Goal: Find specific page/section: Find specific page/section

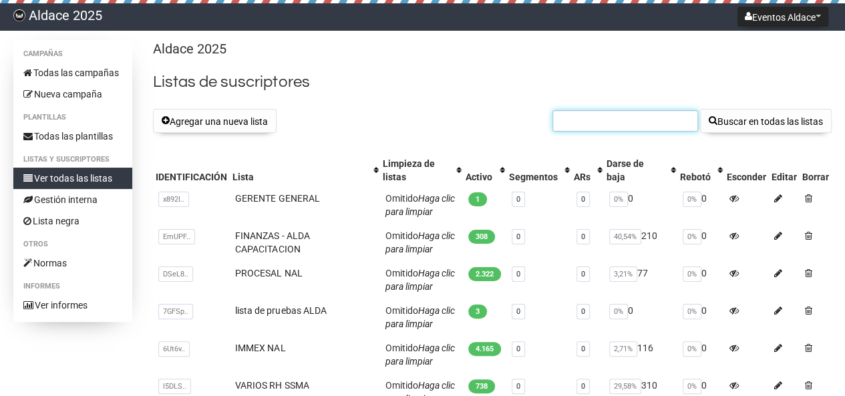
click at [607, 119] on input "text" at bounding box center [626, 120] width 146 height 21
paste input "salvador.prieto@nhkspgmx.com diego.herrera@nhkusa.com"
drag, startPoint x: 693, startPoint y: 120, endPoint x: 577, endPoint y: 120, distance: 115.6
click at [577, 120] on input "salvador.prieto@nhkspgmx.com diego.herrera@nhkusa.com" at bounding box center [626, 120] width 146 height 21
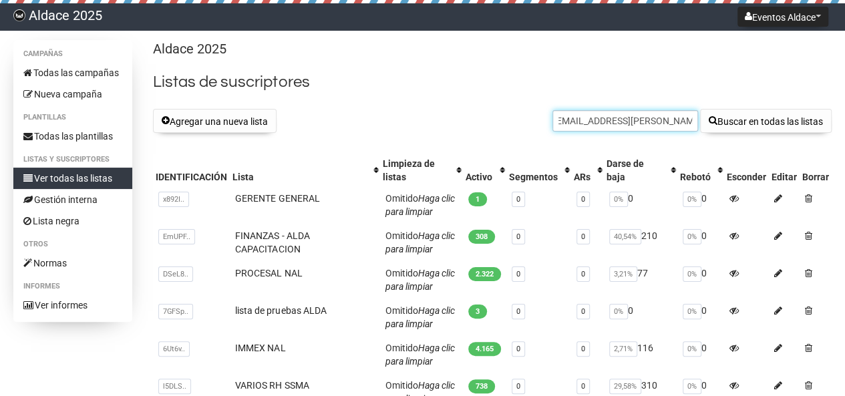
scroll to position [0, 3]
type input "salvador.prieto@nhkspgmx.com"
click at [700, 109] on button "Buscar en todas las listas" at bounding box center [766, 121] width 132 height 24
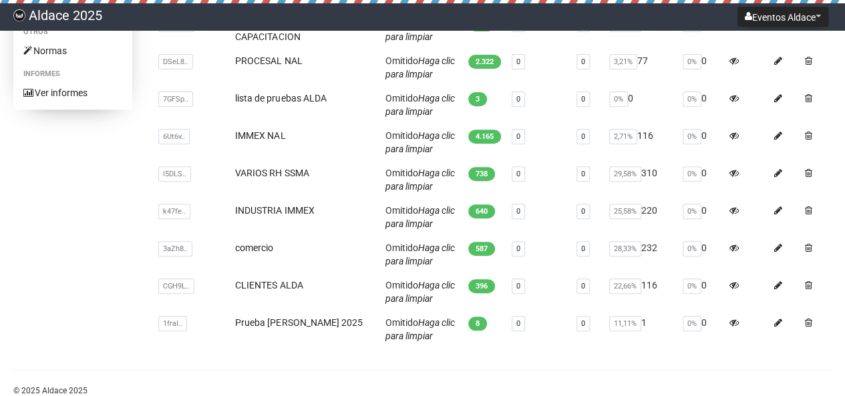
scroll to position [238, 0]
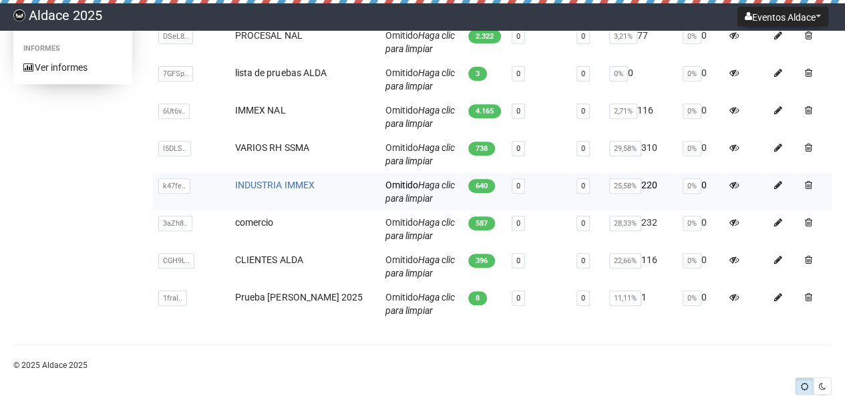
click at [289, 181] on font "INDUSTRIA IMMEX" at bounding box center [274, 185] width 79 height 11
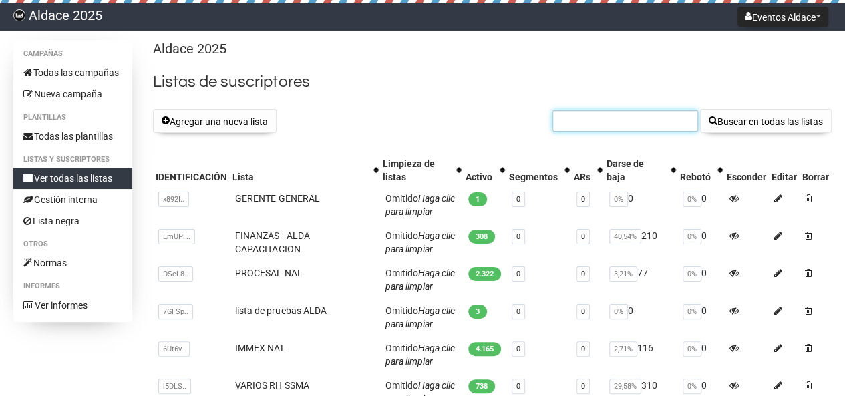
click at [617, 120] on input "text" at bounding box center [626, 120] width 146 height 21
paste input "Cecilia.Martinez@bemismfg.com"
type input "Cecilia.Martinez@bemismfg.com"
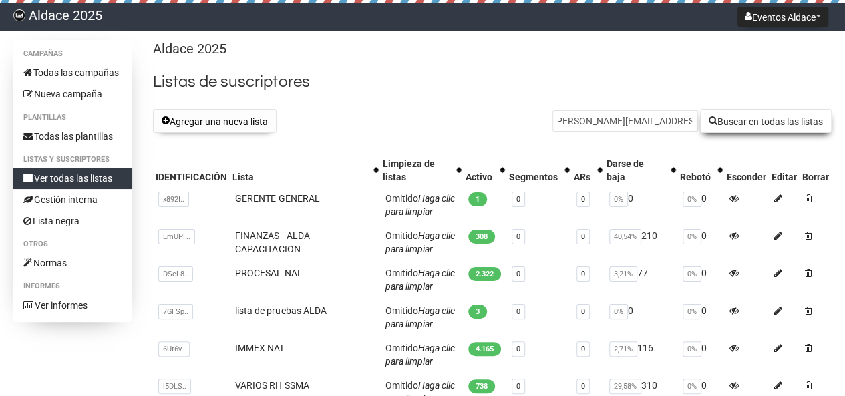
click at [734, 120] on font "Buscar en todas las listas" at bounding box center [771, 121] width 106 height 11
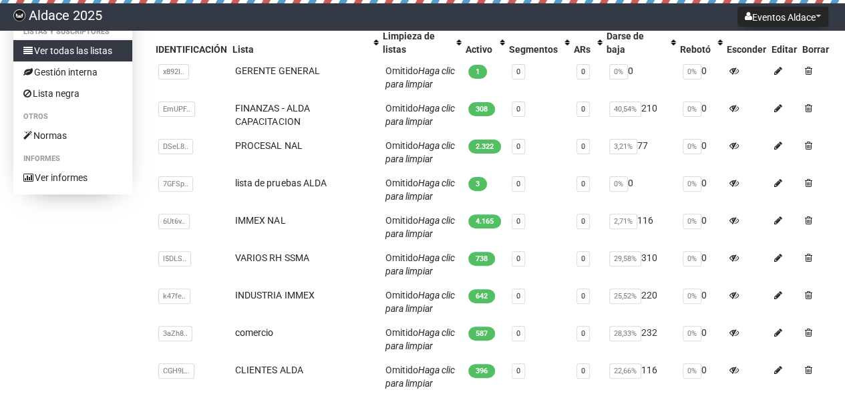
scroll to position [156, 0]
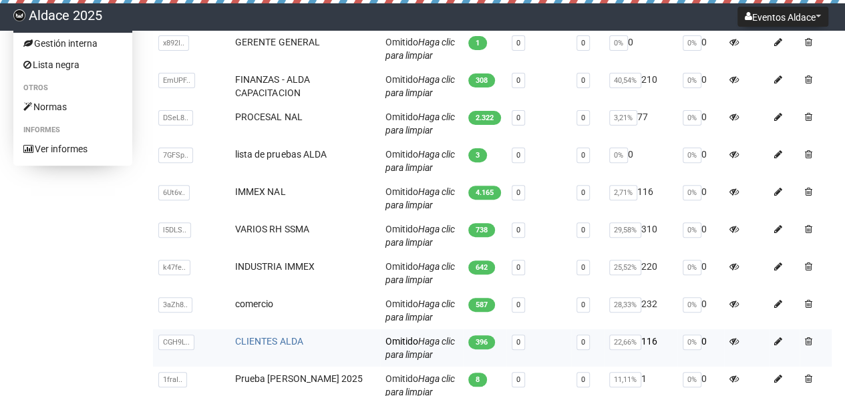
click at [260, 339] on font "CLIENTES ALDA" at bounding box center [268, 341] width 67 height 11
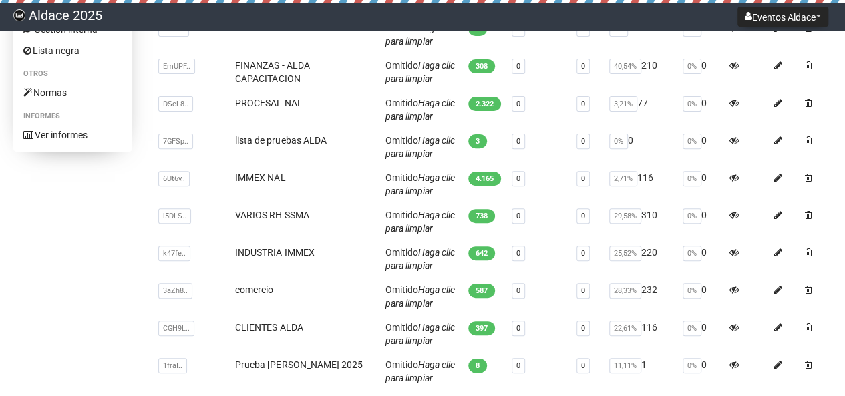
scroll to position [261, 0]
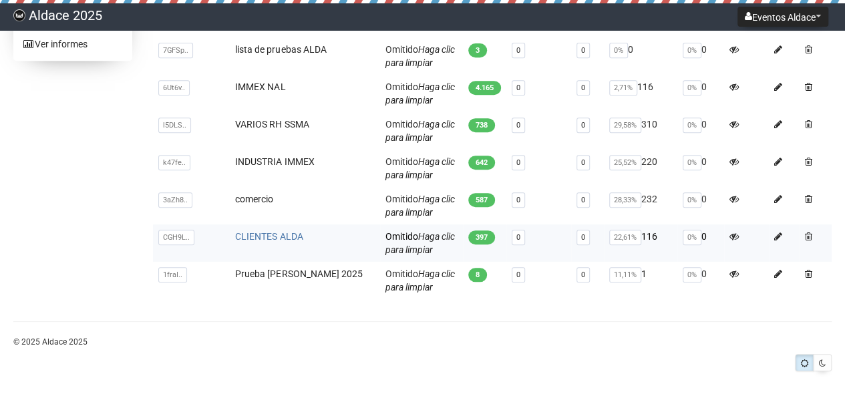
click at [285, 240] on font "CLIENTES ALDA" at bounding box center [268, 236] width 67 height 11
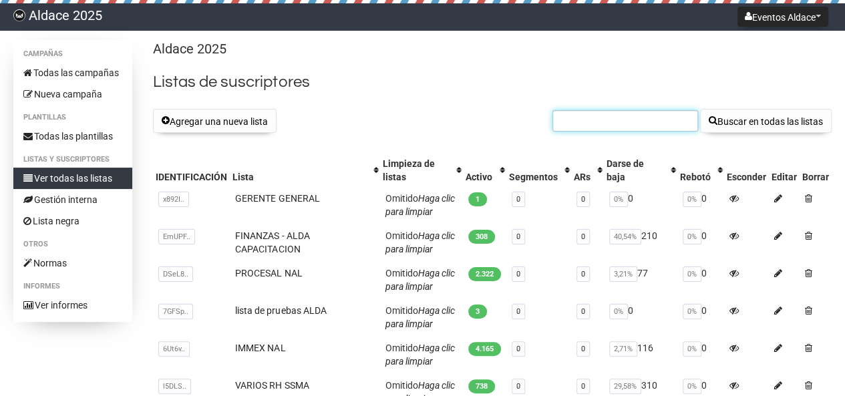
click at [610, 129] on input "text" at bounding box center [626, 120] width 146 height 21
paste input "[EMAIL_ADDRESS][PERSON_NAME][PERSON_NAME][DOMAIN_NAME]"
type input "YESSENIAALEJANDRA.BAUTISTA@kohler.com"
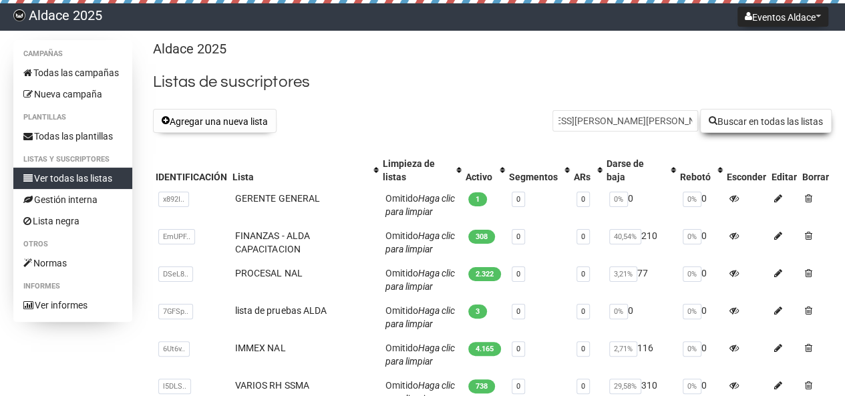
click at [727, 117] on font "Buscar en todas las listas" at bounding box center [771, 121] width 106 height 11
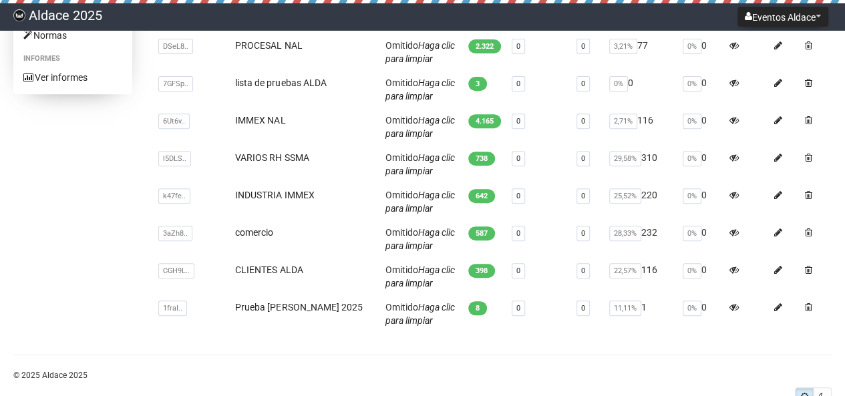
scroll to position [261, 0]
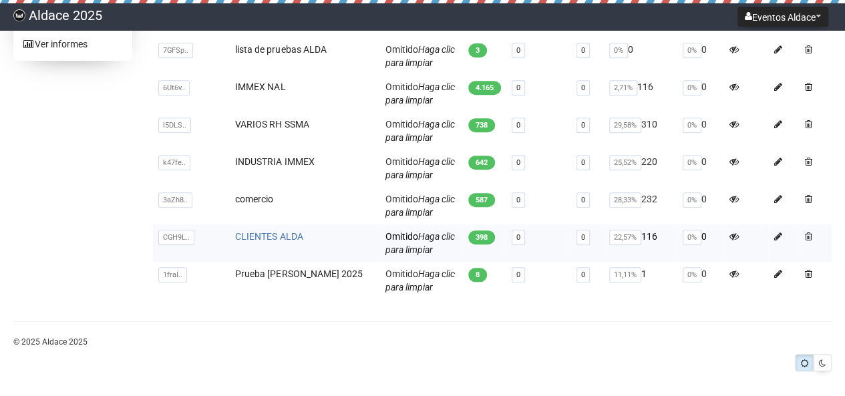
click at [263, 237] on font "CLIENTES ALDA" at bounding box center [268, 236] width 67 height 11
